Goal: Navigation & Orientation: Find specific page/section

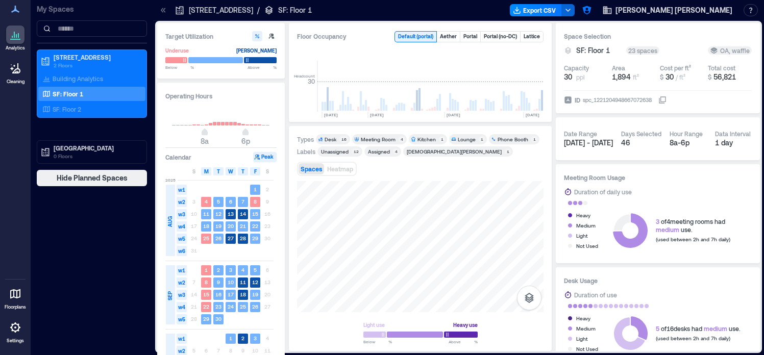
scroll to position [0, 1781]
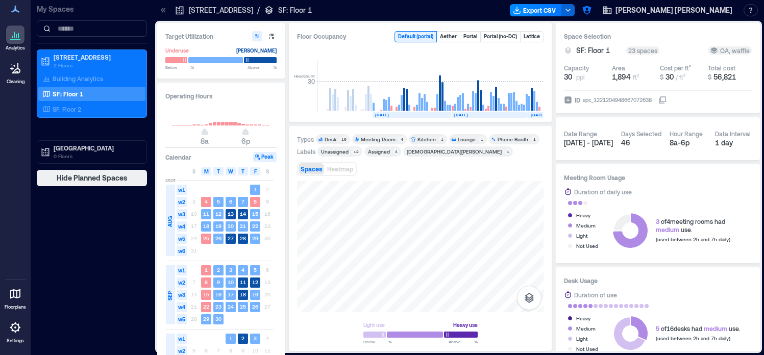
click at [164, 13] on icon at bounding box center [163, 10] width 10 height 10
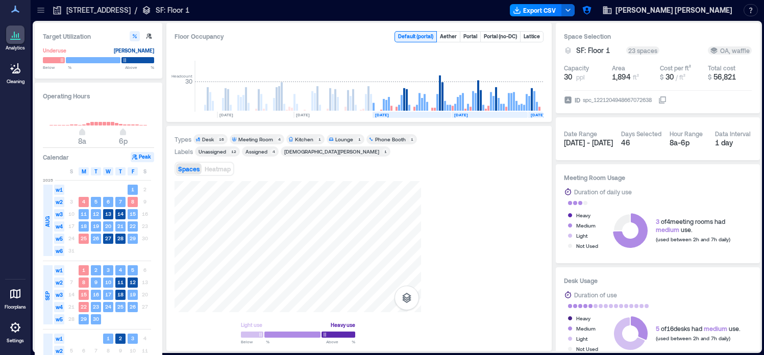
scroll to position [0, 1659]
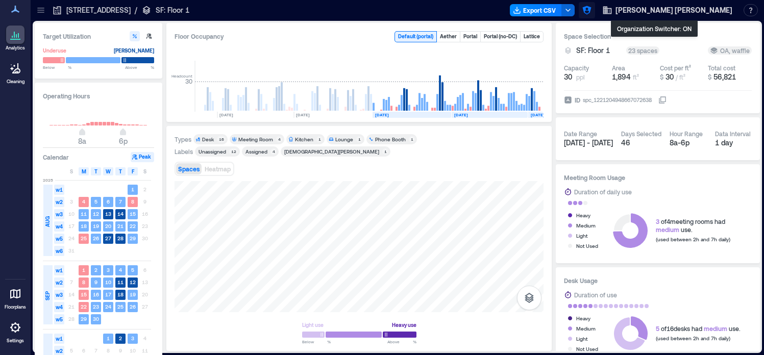
click at [592, 13] on icon "button" at bounding box center [587, 10] width 10 height 10
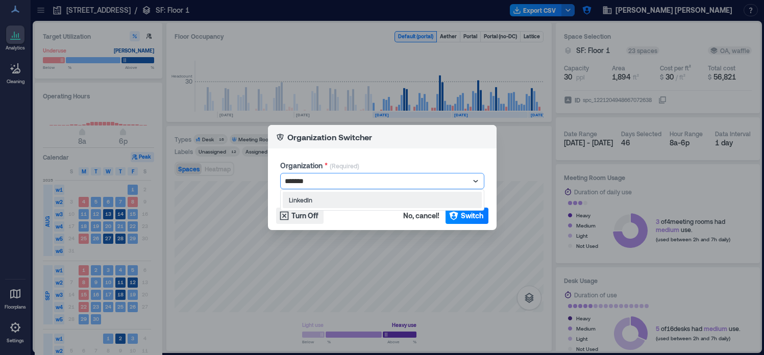
type input "********"
click at [459, 215] on button "Switch" at bounding box center [467, 216] width 43 height 16
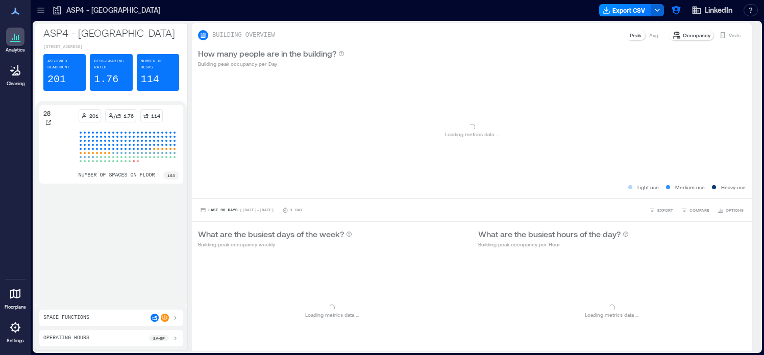
click at [37, 11] on icon at bounding box center [41, 10] width 10 height 10
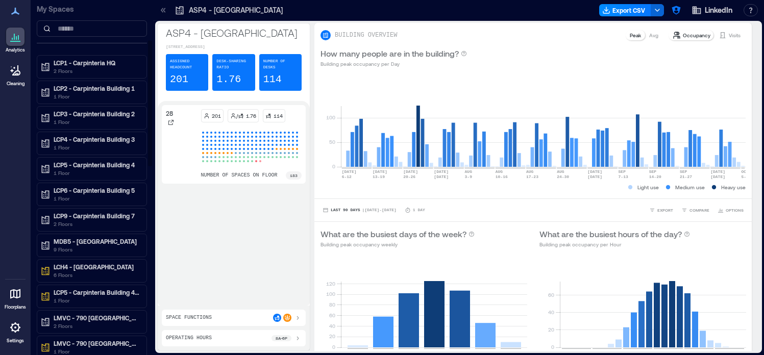
scroll to position [122, 0]
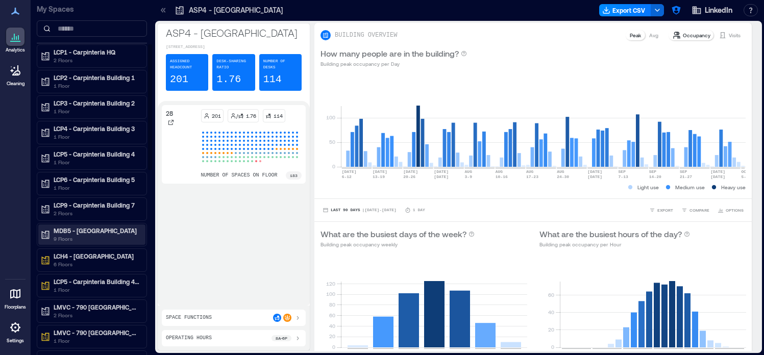
click at [107, 232] on p "MDB5 - One Wilton Park" at bounding box center [97, 231] width 86 height 8
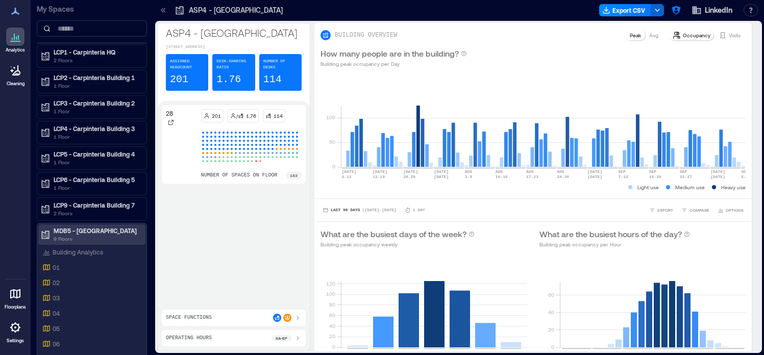
click at [107, 232] on p "MDB5 - One Wilton Park" at bounding box center [97, 231] width 86 height 8
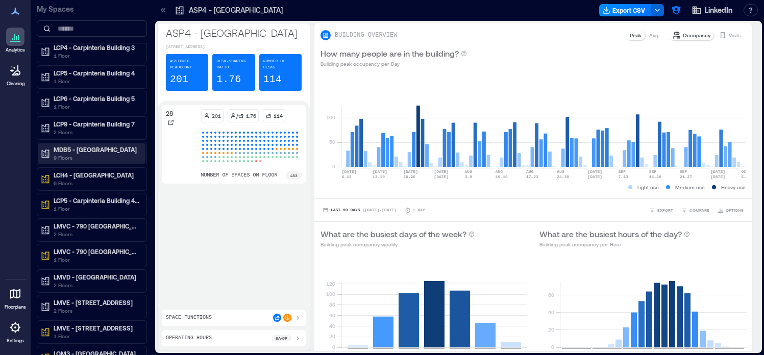
scroll to position [285, 0]
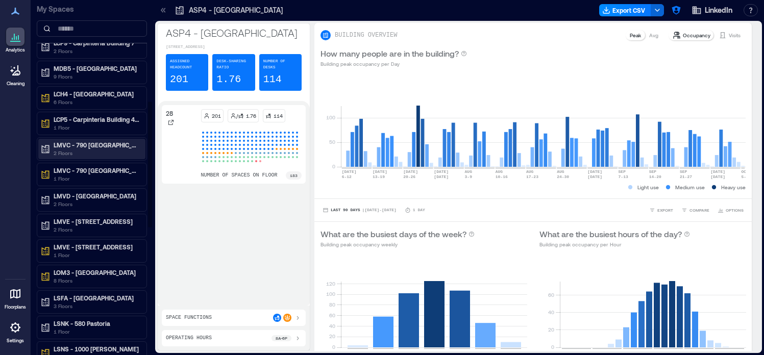
click at [113, 152] on p "2 Floors" at bounding box center [97, 153] width 86 height 8
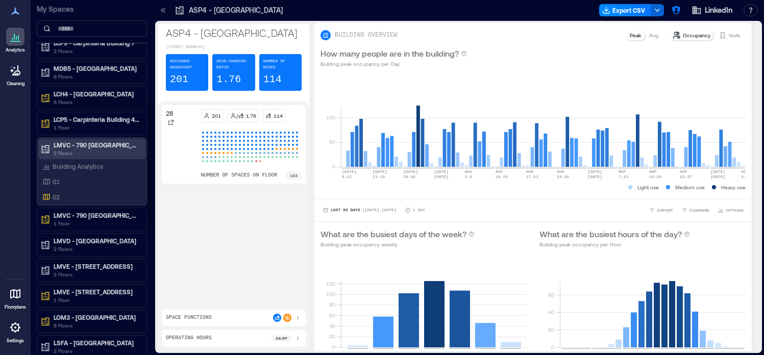
click at [113, 149] on p "LMVC - 790 Middlefield B2" at bounding box center [97, 145] width 86 height 8
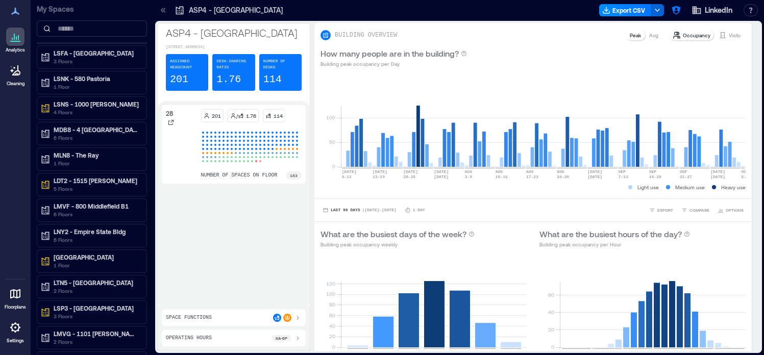
scroll to position [534, 0]
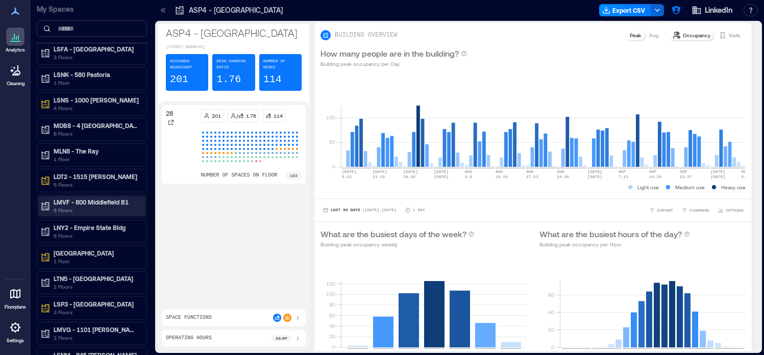
click at [93, 208] on p "6 Floors" at bounding box center [97, 210] width 86 height 8
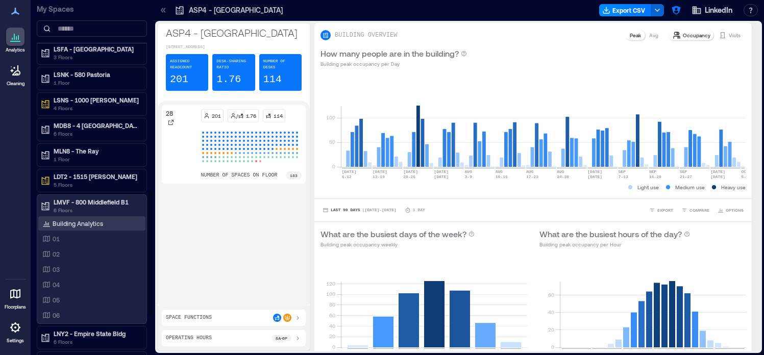
click at [99, 222] on p "Building Analytics" at bounding box center [78, 223] width 51 height 8
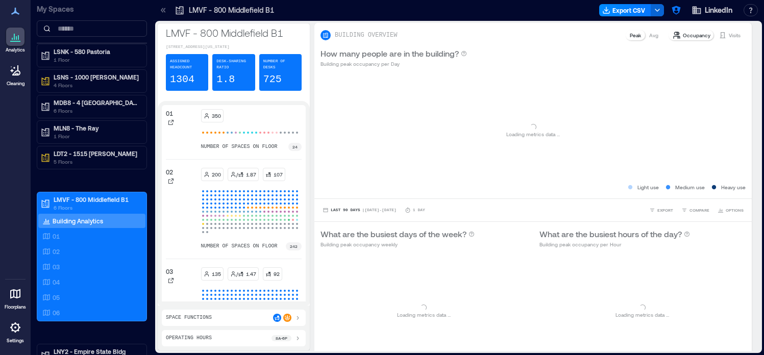
scroll to position [493, 0]
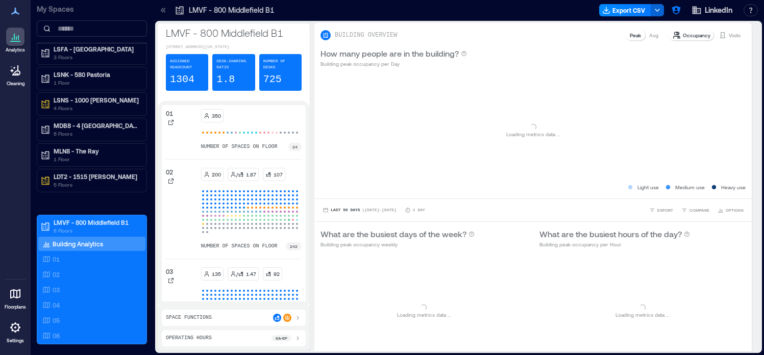
click at [162, 8] on icon at bounding box center [163, 10] width 10 height 10
